Goal: Find specific page/section: Find specific page/section

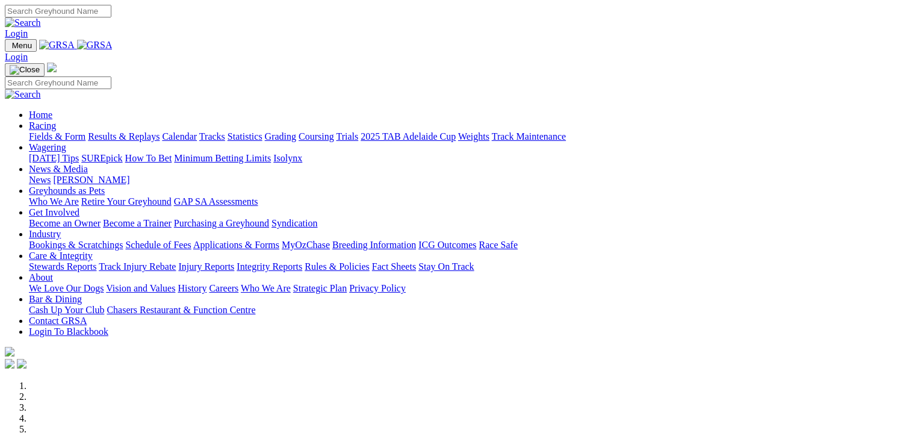
click at [34, 131] on link "Fields & Form" at bounding box center [57, 136] width 57 height 10
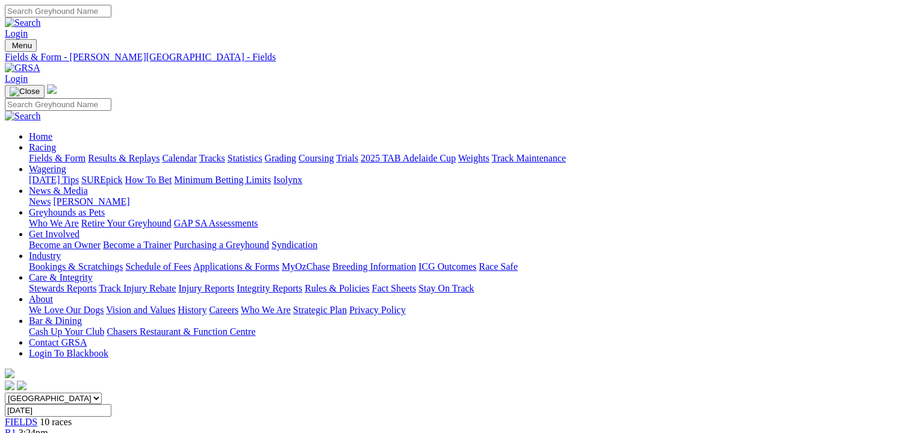
click at [31, 153] on link "Fields & Form" at bounding box center [57, 158] width 57 height 10
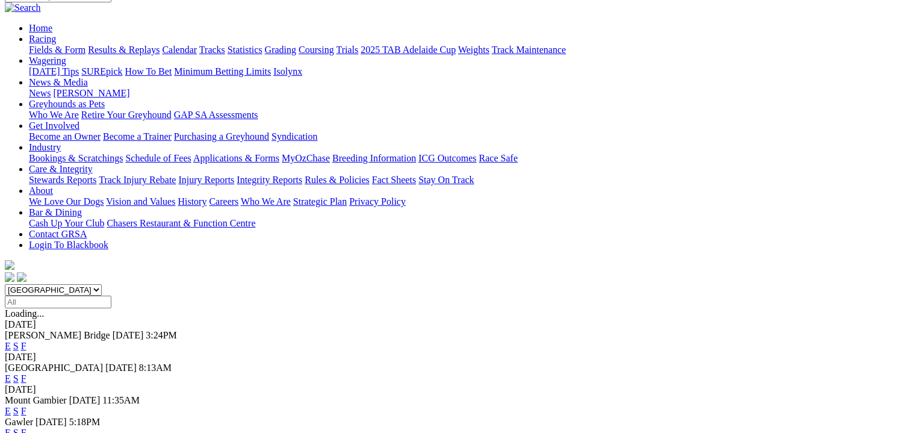
scroll to position [105, 0]
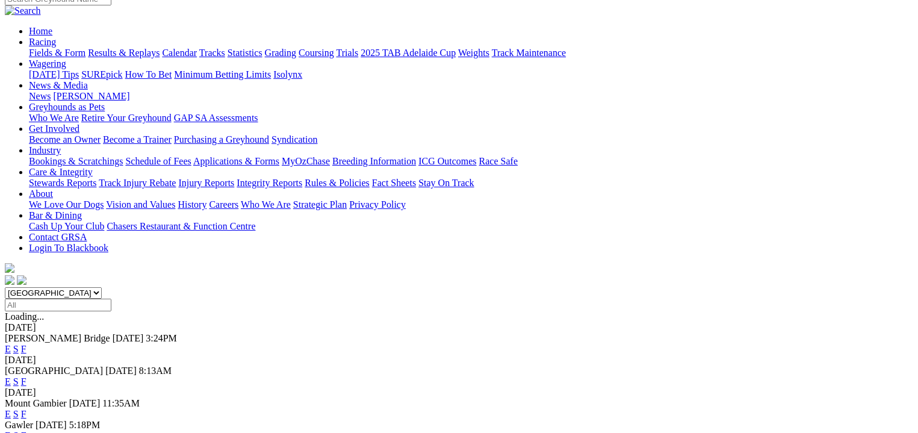
click at [26, 376] on link "F" at bounding box center [23, 381] width 5 height 10
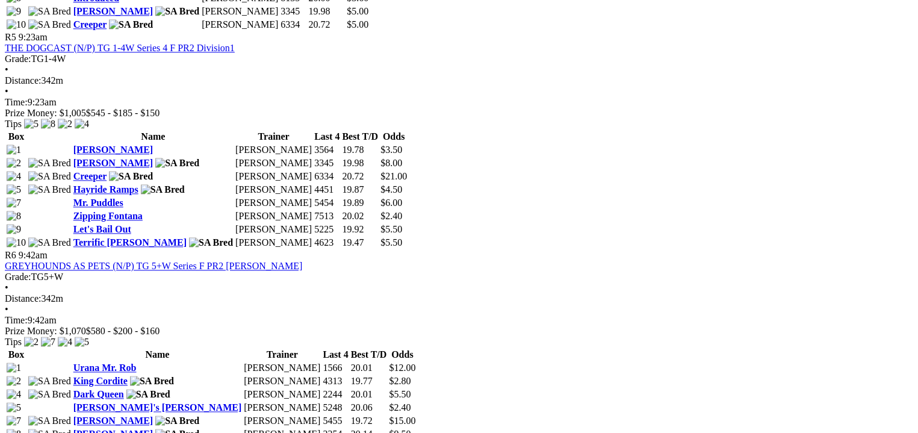
scroll to position [1460, 0]
